Goal: Information Seeking & Learning: Learn about a topic

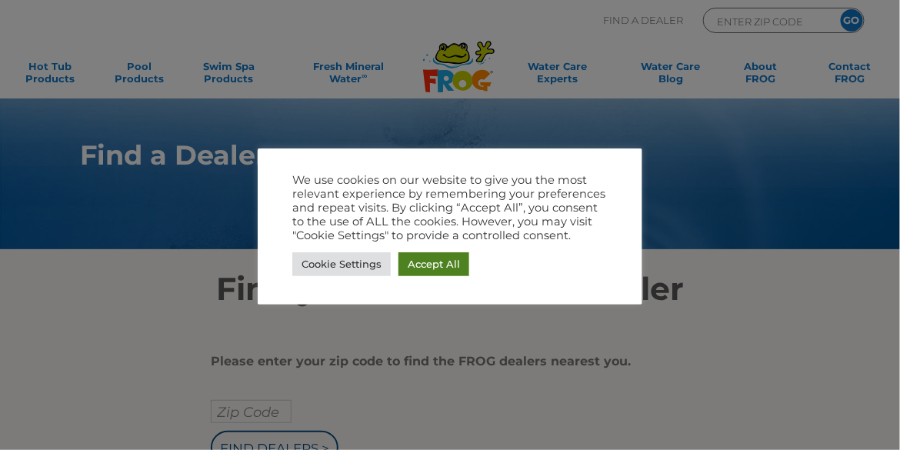
click at [431, 260] on link "Accept All" at bounding box center [434, 264] width 71 height 24
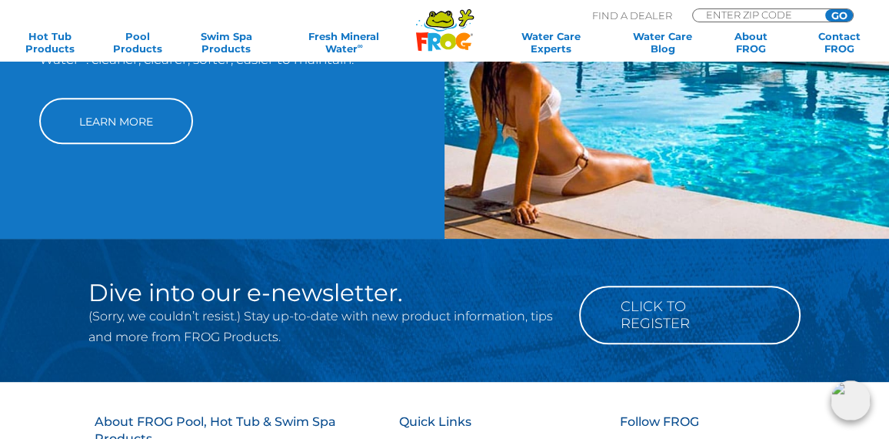
scroll to position [616, 0]
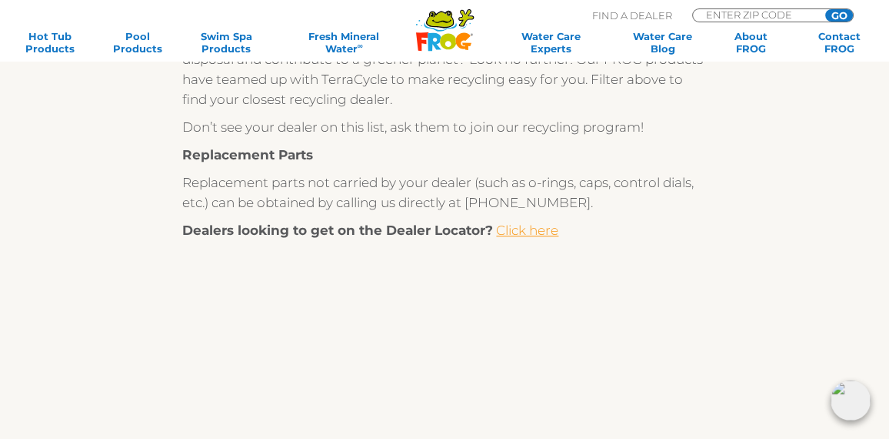
click at [526, 227] on link "Click here" at bounding box center [527, 229] width 62 height 15
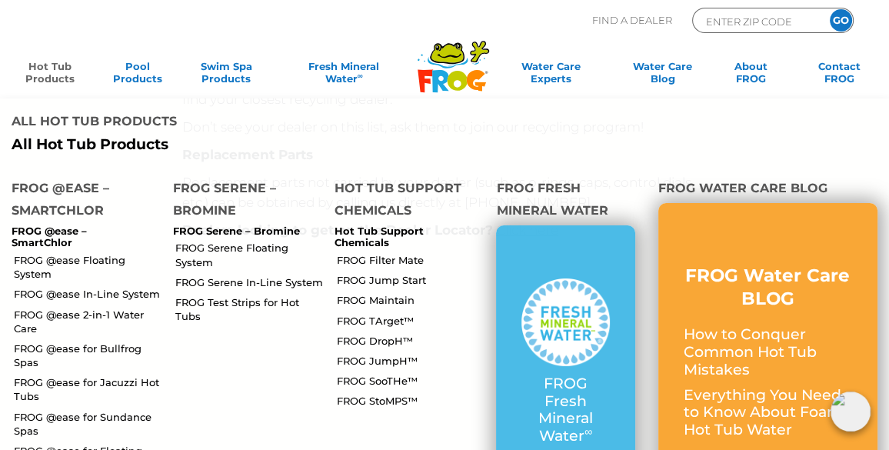
click at [46, 73] on link "Hot Tub Products" at bounding box center [49, 75] width 68 height 31
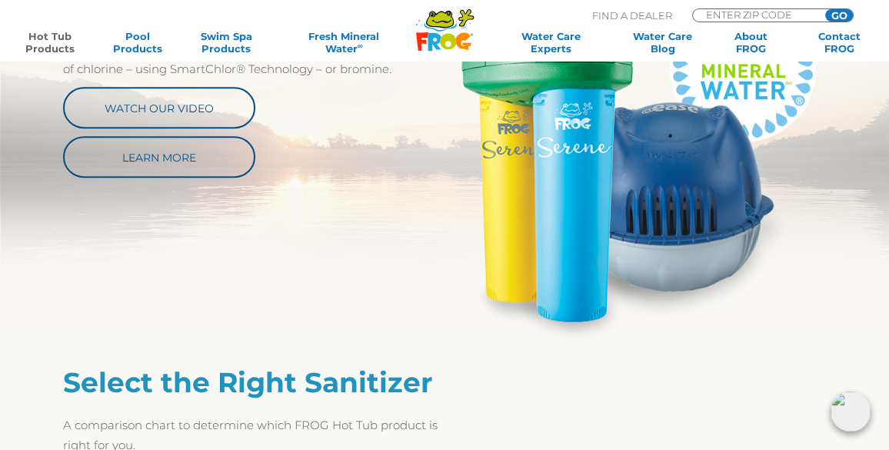
scroll to position [616, 0]
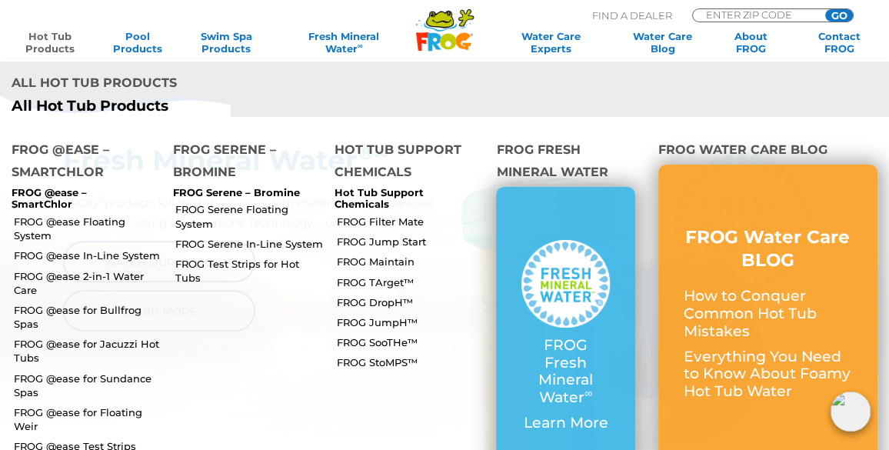
click at [51, 40] on link "Hot Tub Products" at bounding box center [49, 42] width 68 height 25
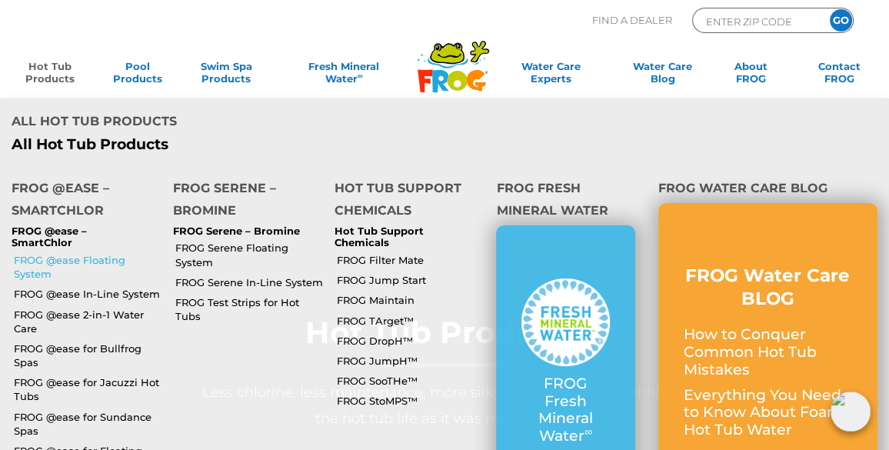
click at [26, 253] on link "FROG @ease Floating System" at bounding box center [88, 267] width 148 height 28
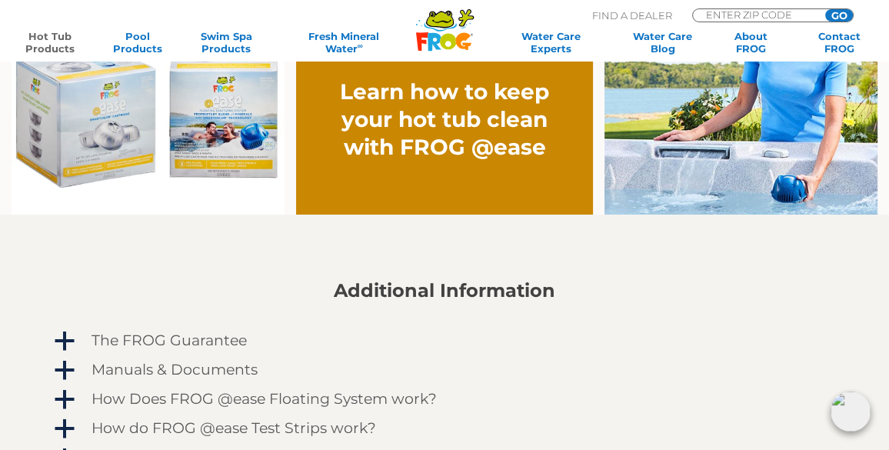
scroll to position [1231, 0]
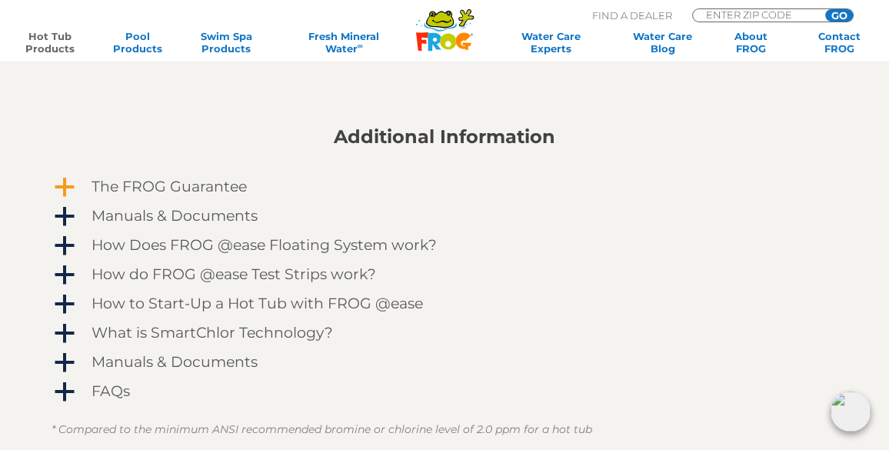
click at [69, 184] on span "a" at bounding box center [64, 187] width 23 height 23
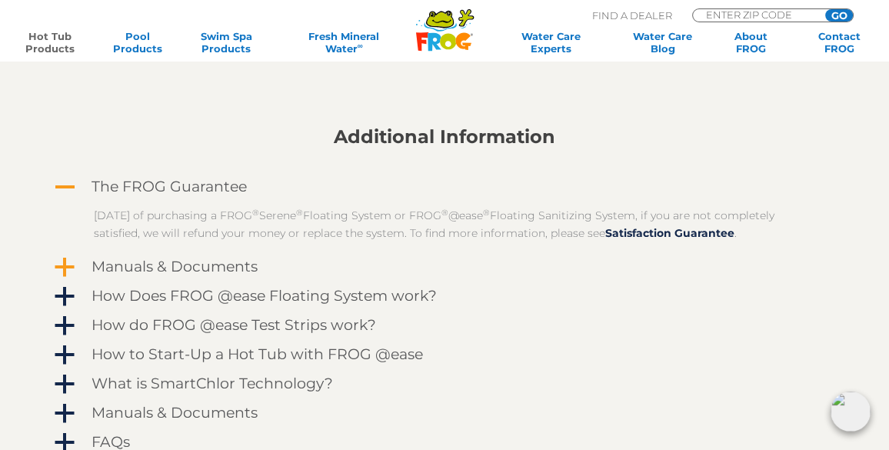
scroll to position [1385, 0]
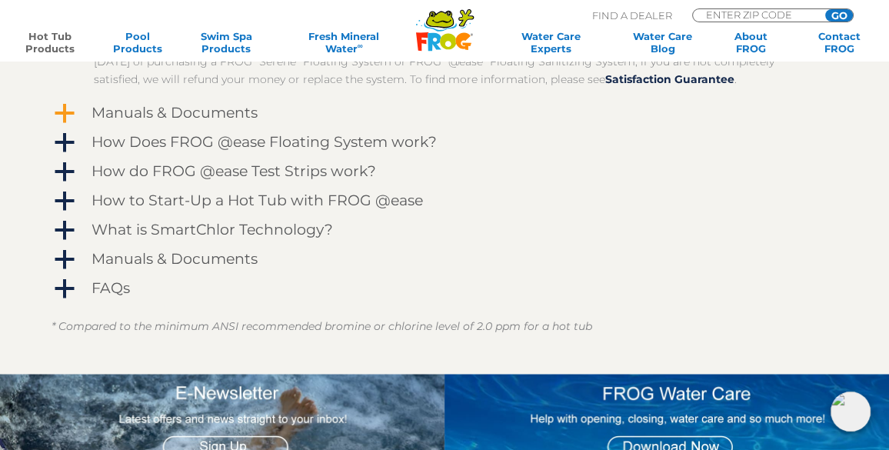
click at [61, 109] on span "a" at bounding box center [64, 113] width 23 height 23
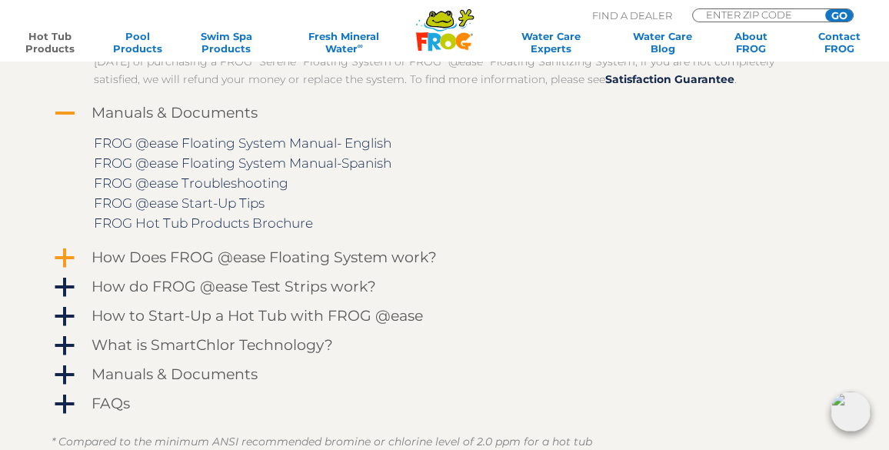
click at [68, 258] on span "a" at bounding box center [64, 258] width 23 height 23
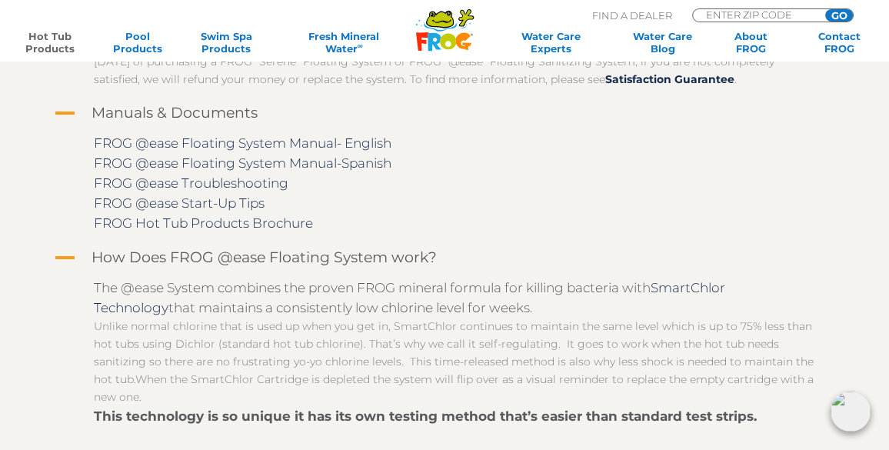
scroll to position [1539, 0]
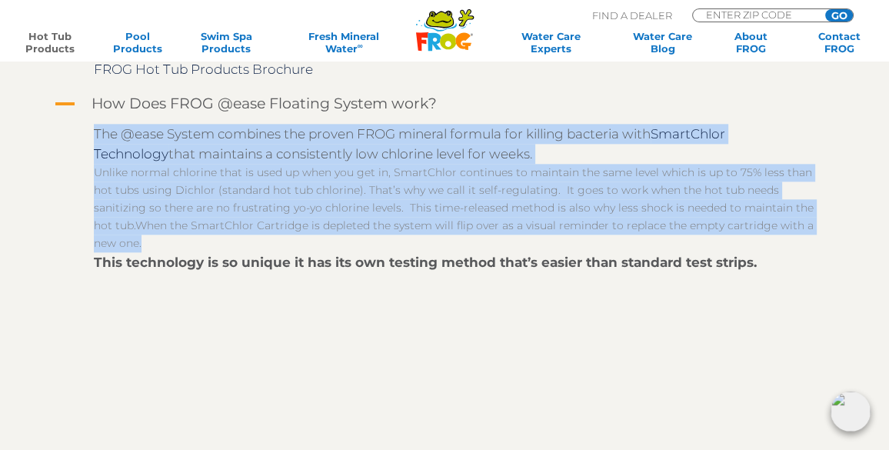
drag, startPoint x: 88, startPoint y: 139, endPoint x: 505, endPoint y: 239, distance: 427.9
click at [505, 239] on div "The @ease System combines the proven FROG mineral formula for killing bacteria …" at bounding box center [445, 322] width 786 height 412
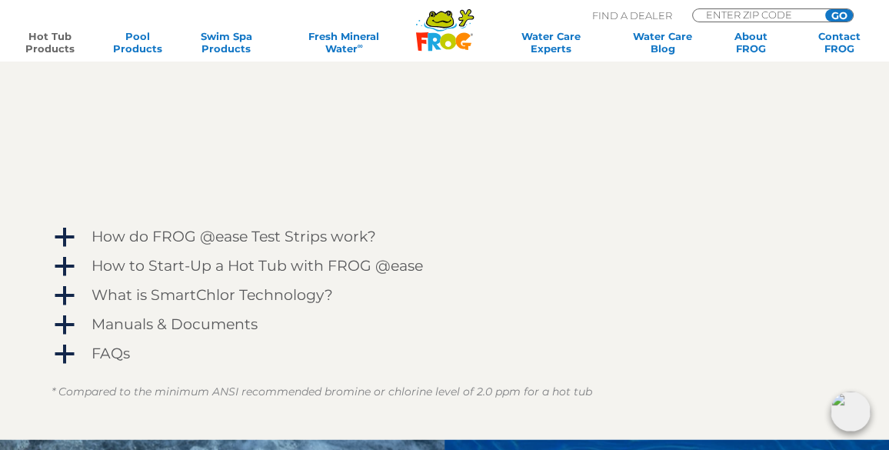
scroll to position [2001, 0]
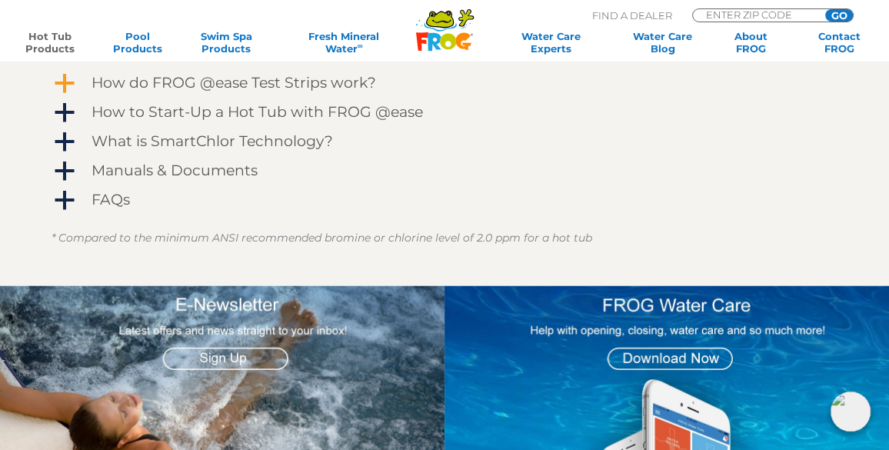
click at [62, 78] on span "a" at bounding box center [64, 83] width 23 height 23
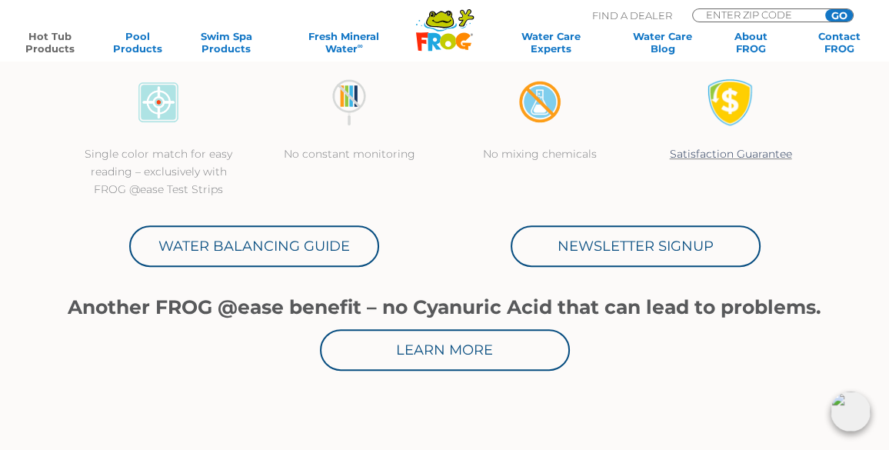
scroll to position [0, 0]
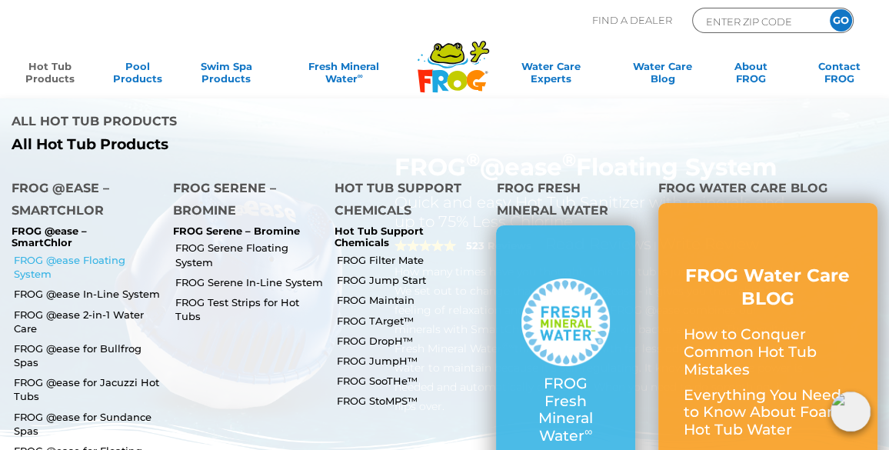
click at [42, 253] on link "FROG @ease Floating System" at bounding box center [88, 267] width 148 height 28
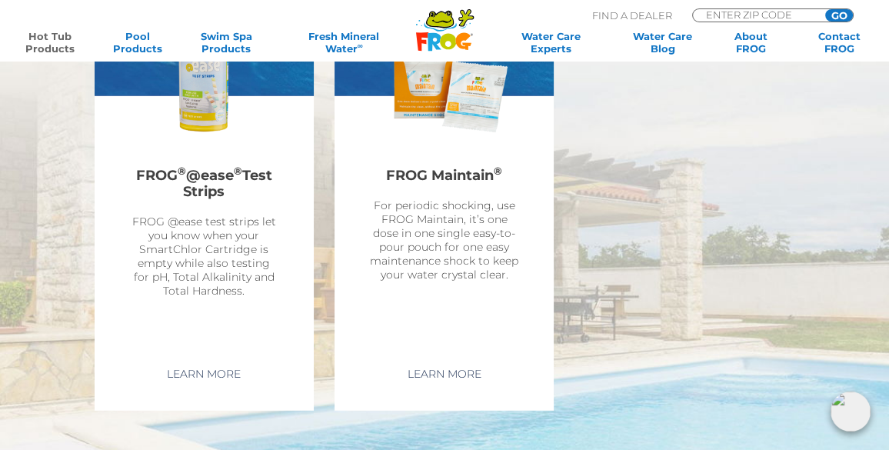
scroll to position [3539, 0]
